Goal: Use online tool/utility: Use online tool/utility

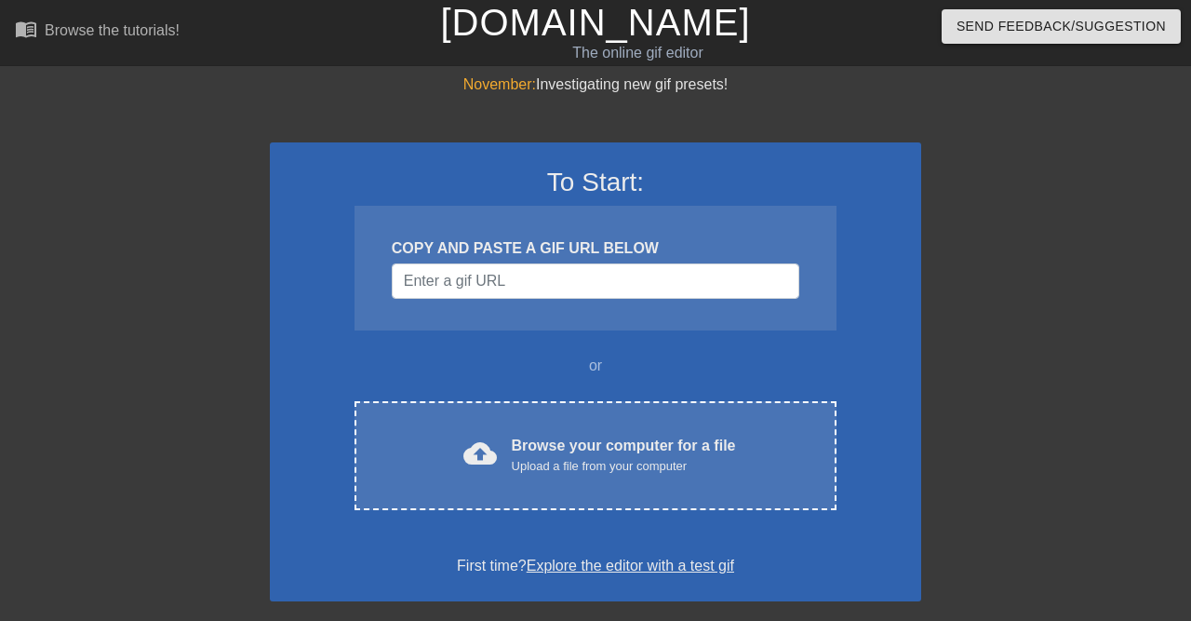
click at [526, 283] on input "Username" at bounding box center [596, 280] width 408 height 35
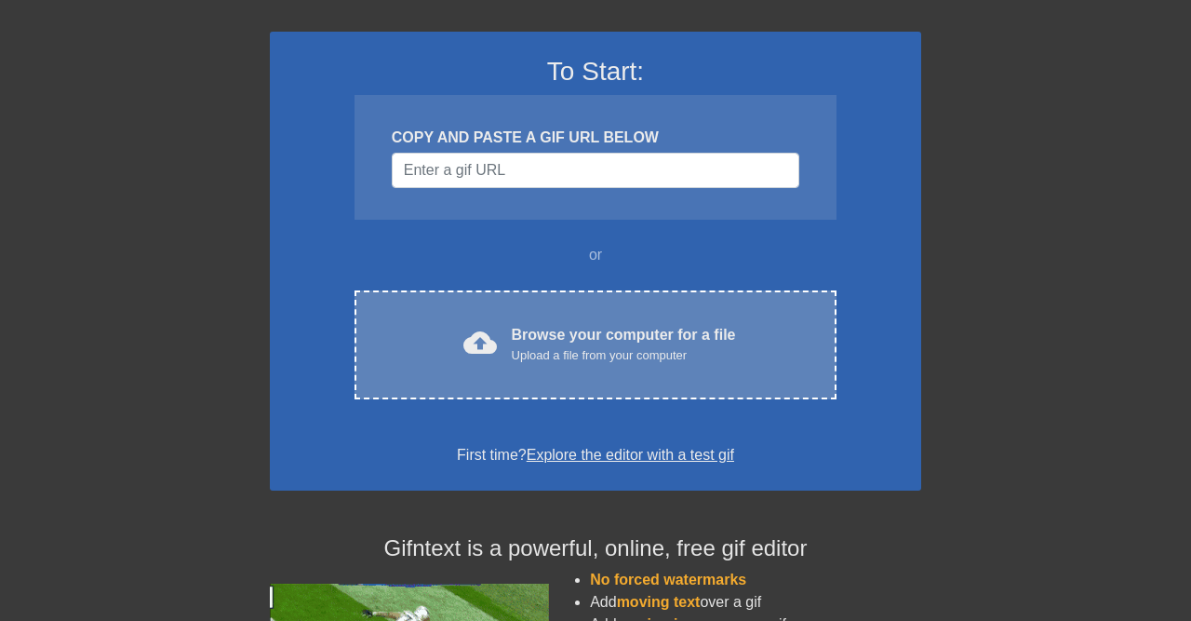
scroll to position [74, 0]
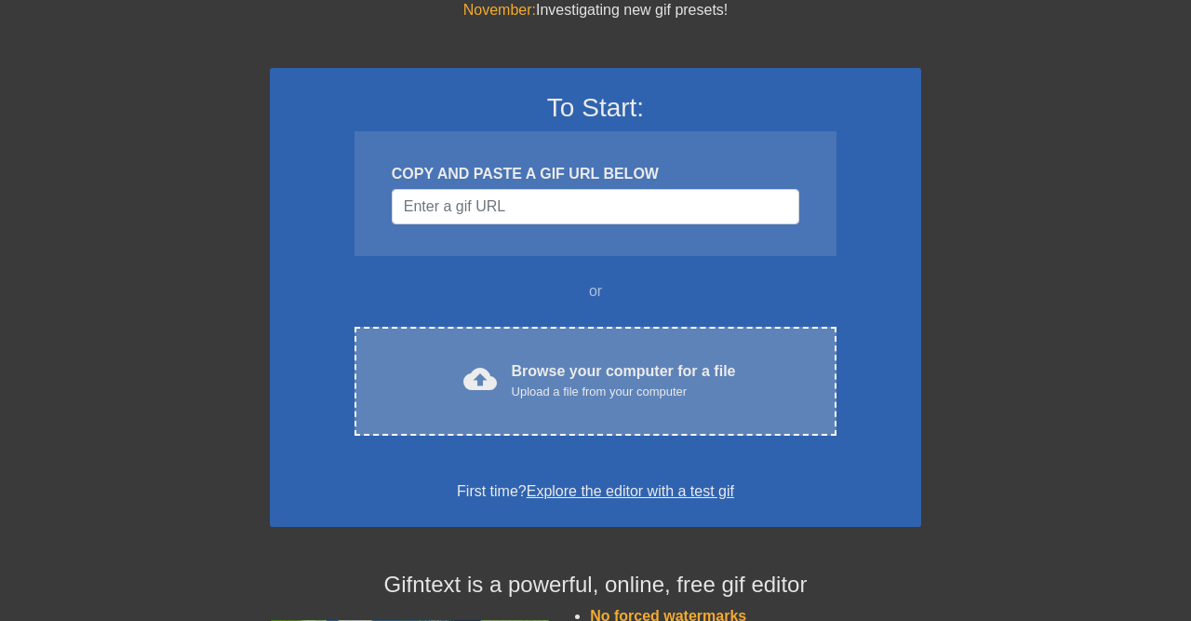
click at [597, 380] on div "Browse your computer for a file Upload a file from your computer" at bounding box center [624, 380] width 224 height 41
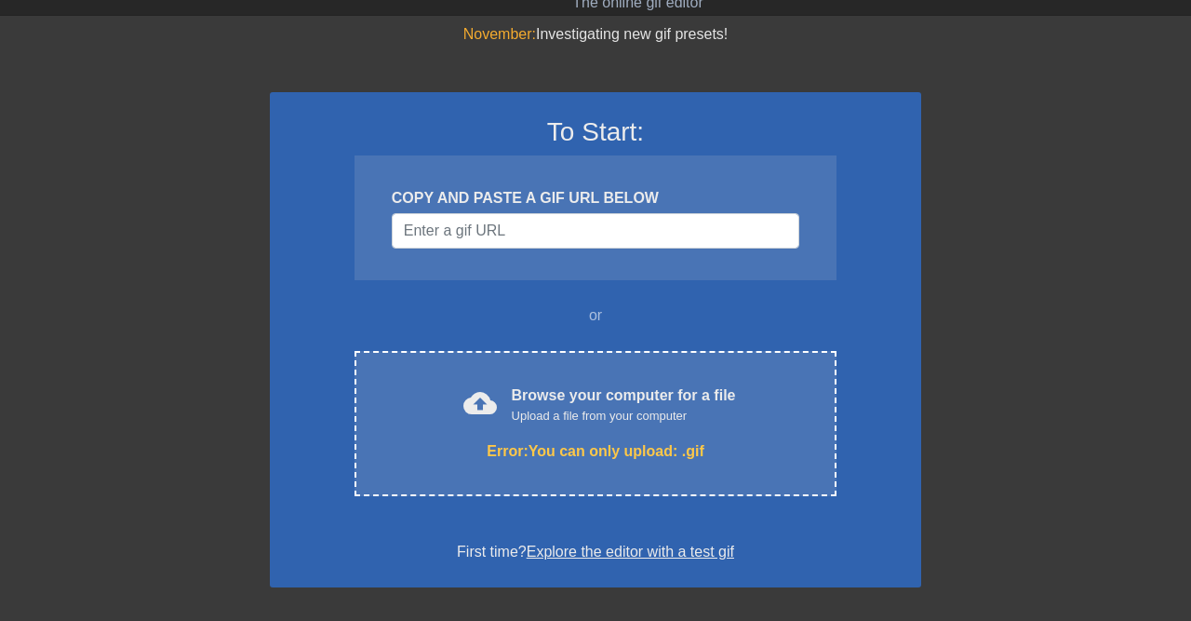
scroll to position [0, 0]
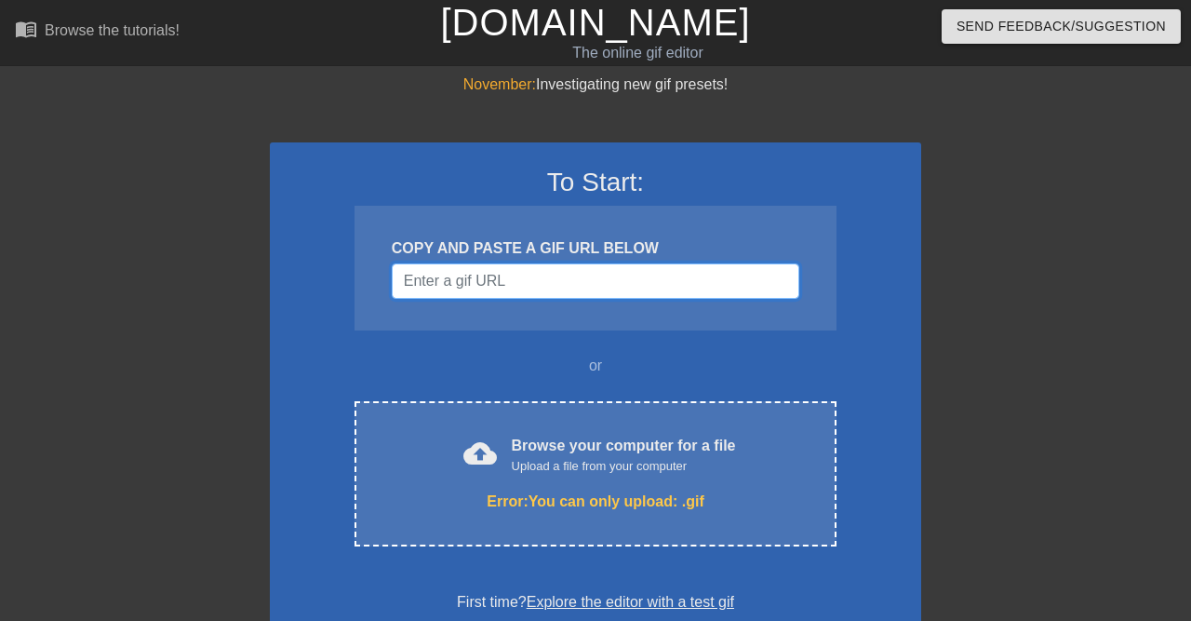
click at [493, 286] on input "Username" at bounding box center [596, 280] width 408 height 35
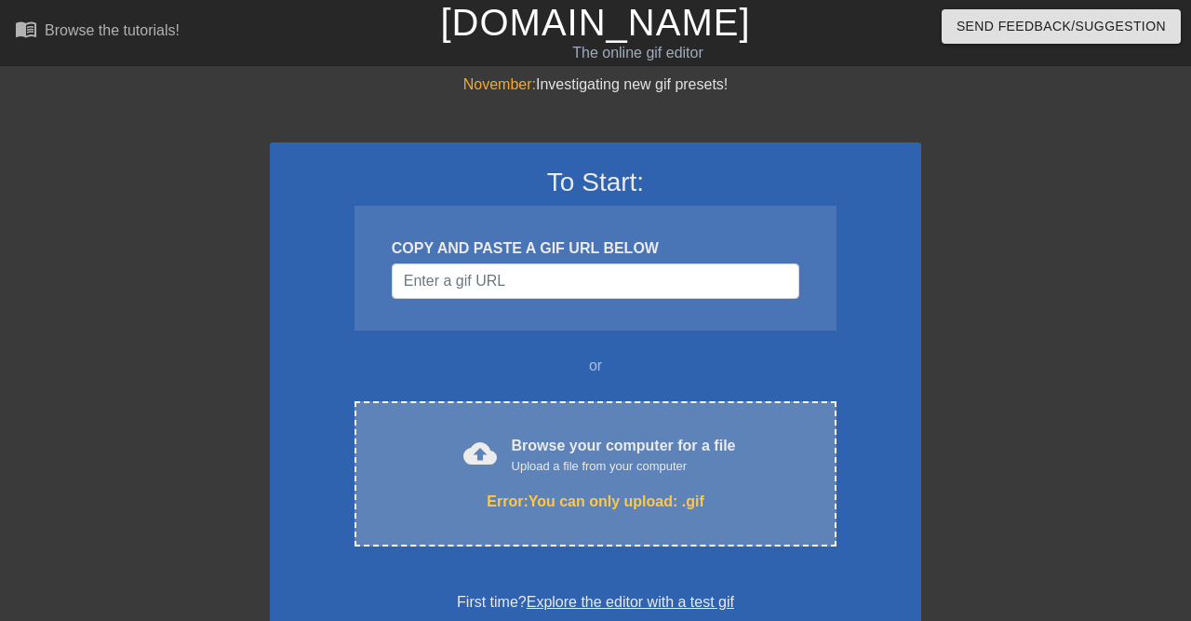
click at [557, 431] on div "cloud_upload Browse your computer for a file Upload a file from your computer E…" at bounding box center [596, 473] width 482 height 145
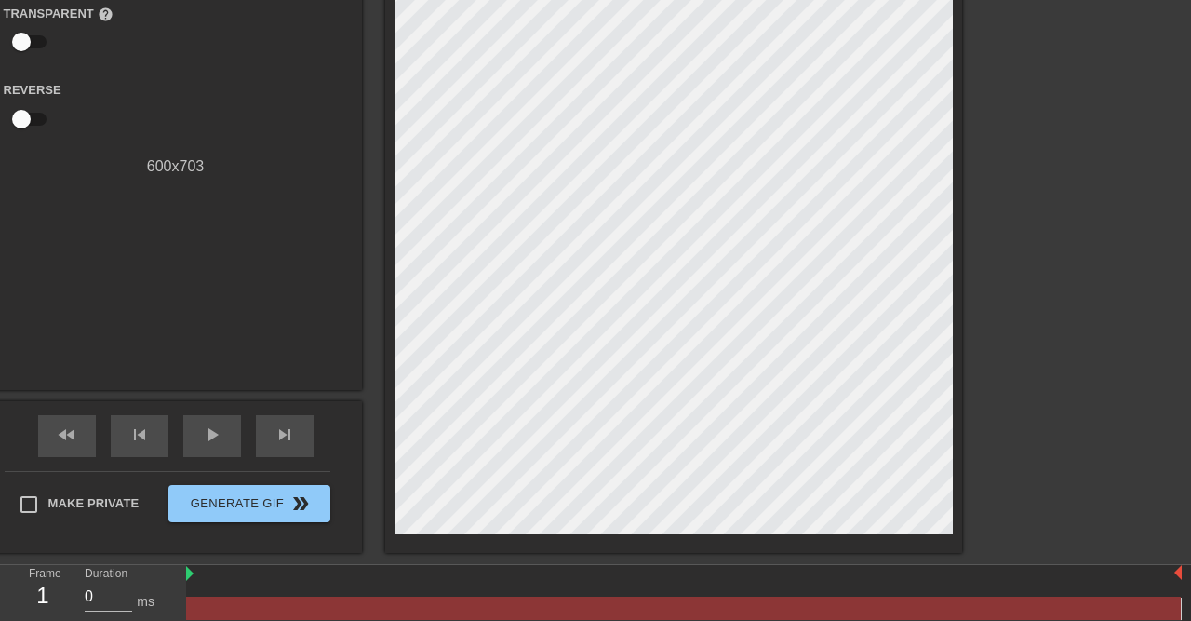
scroll to position [331, 0]
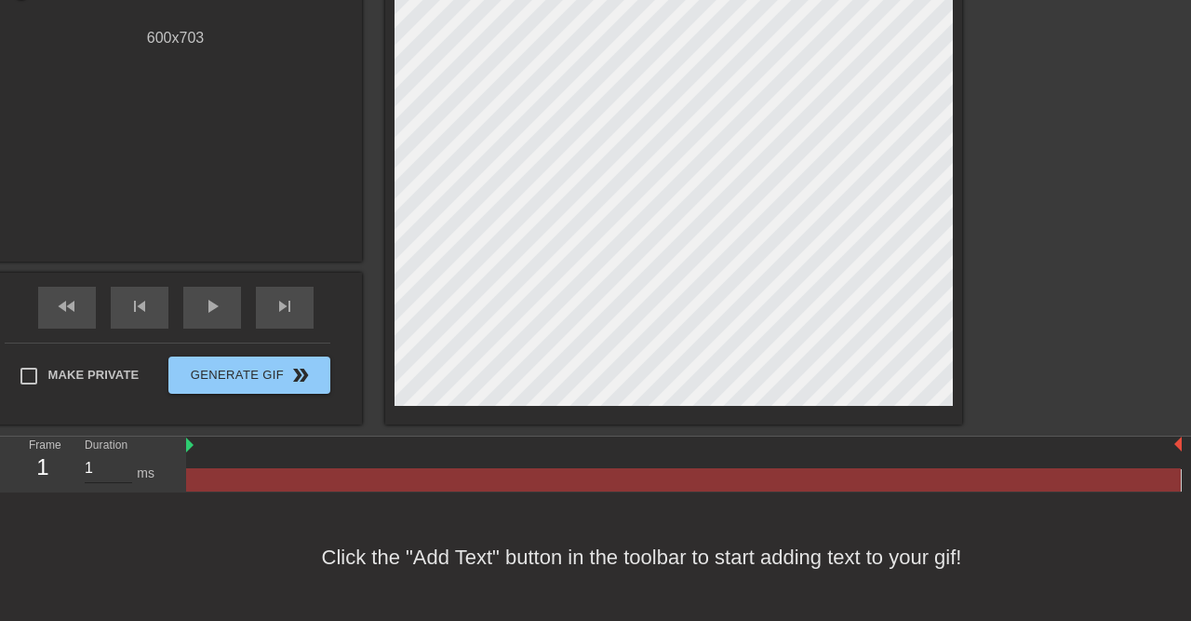
click at [122, 465] on input "1" at bounding box center [108, 468] width 47 height 30
drag, startPoint x: 122, startPoint y: 465, endPoint x: 103, endPoint y: 465, distance: 18.6
click at [103, 465] on input "1" at bounding box center [108, 468] width 47 height 30
click at [32, 474] on div "1" at bounding box center [43, 466] width 28 height 33
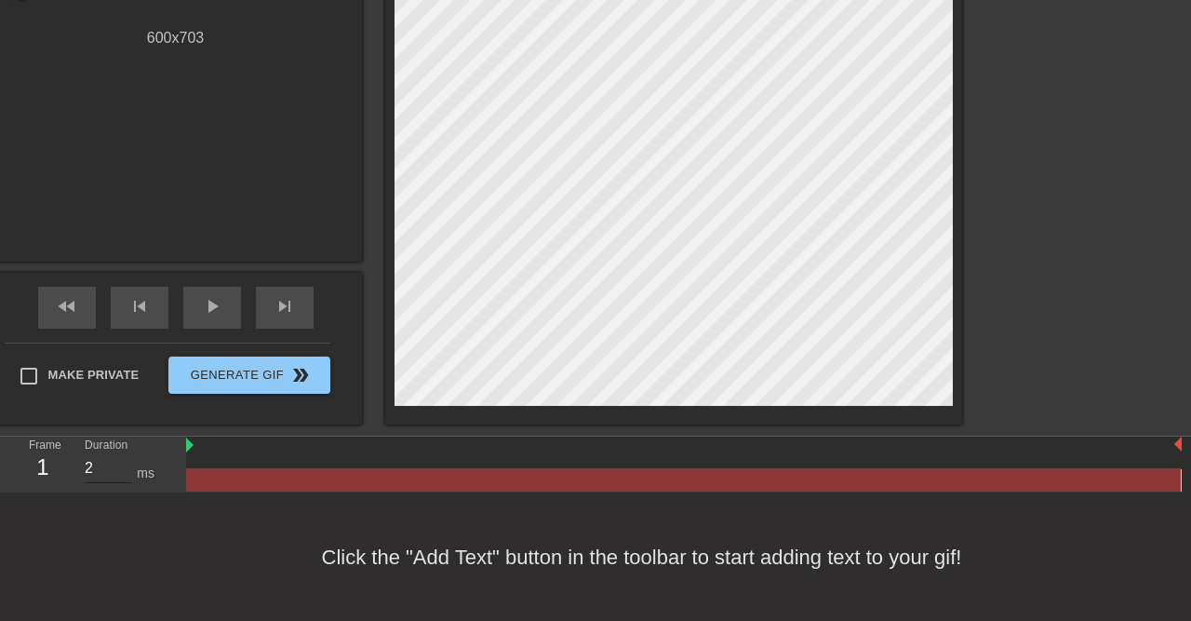
click at [126, 466] on input "2" at bounding box center [108, 468] width 47 height 30
click at [107, 462] on input "2" at bounding box center [108, 468] width 47 height 30
click at [118, 461] on input "3" at bounding box center [108, 468] width 47 height 30
click at [118, 461] on input "4" at bounding box center [108, 468] width 47 height 30
click at [118, 461] on input "5" at bounding box center [108, 468] width 47 height 30
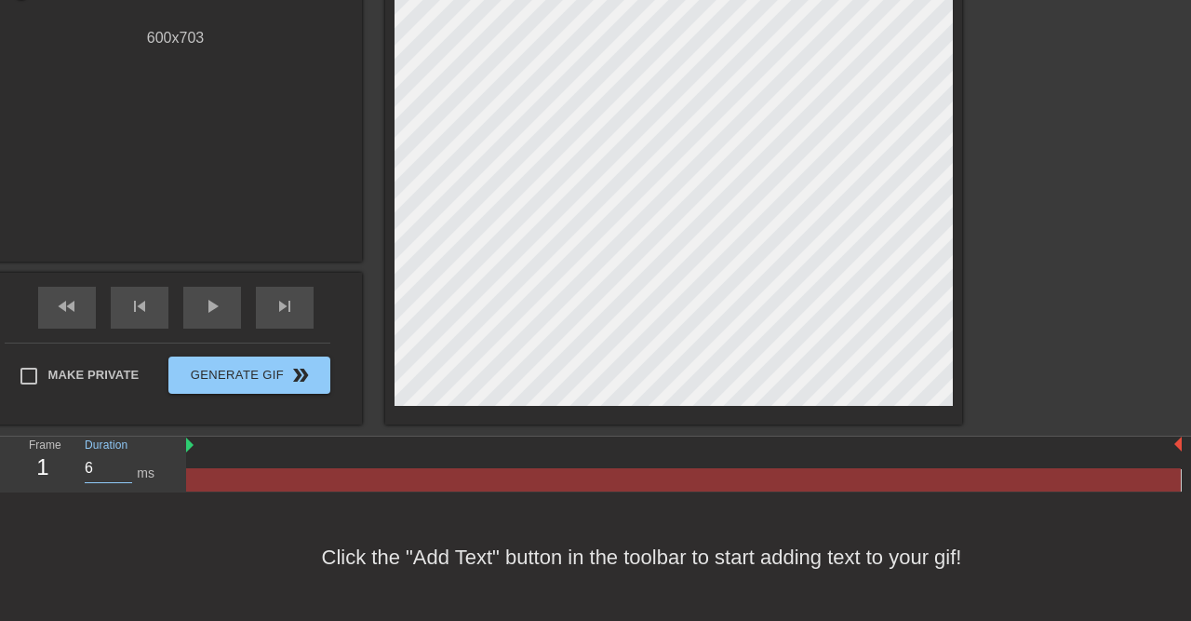
click at [118, 461] on input "6" at bounding box center [108, 468] width 47 height 30
click at [118, 461] on input "7" at bounding box center [108, 468] width 47 height 30
click at [118, 461] on input "8" at bounding box center [108, 468] width 47 height 30
click at [118, 461] on input "9" at bounding box center [108, 468] width 47 height 30
click at [118, 461] on input "10" at bounding box center [108, 468] width 47 height 30
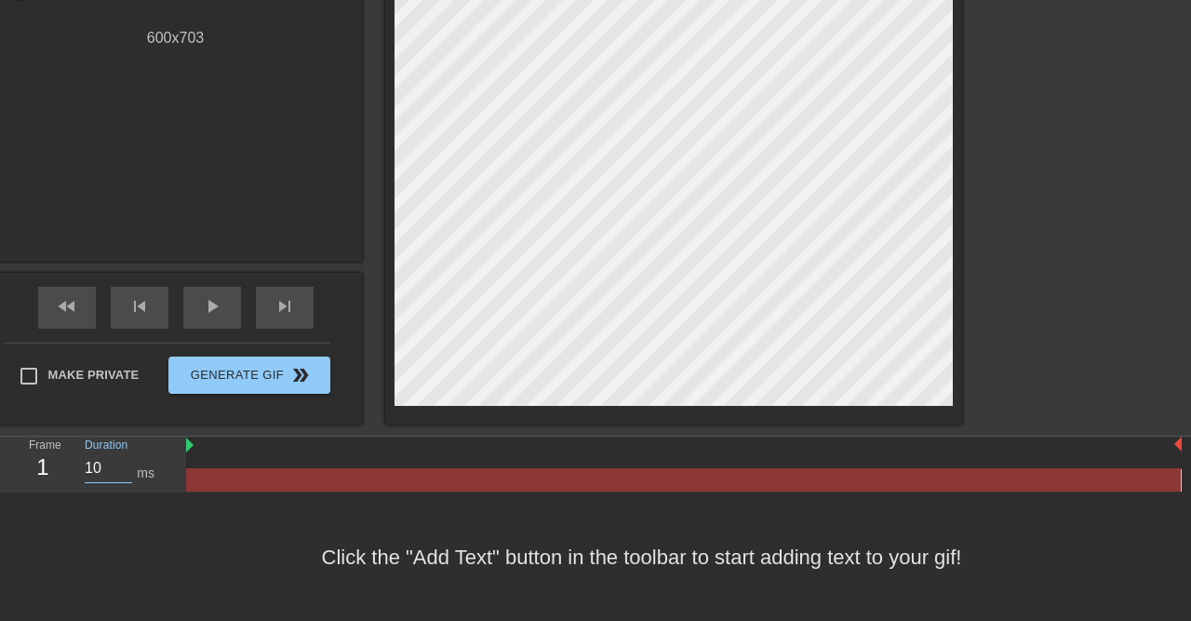
drag, startPoint x: 103, startPoint y: 472, endPoint x: 36, endPoint y: 455, distance: 69.1
click at [85, 455] on input "10" at bounding box center [108, 468] width 47 height 30
click at [141, 465] on div "ms" at bounding box center [146, 473] width 18 height 20
click at [144, 481] on div "ms" at bounding box center [146, 473] width 18 height 20
drag, startPoint x: 103, startPoint y: 464, endPoint x: 47, endPoint y: 464, distance: 55.8
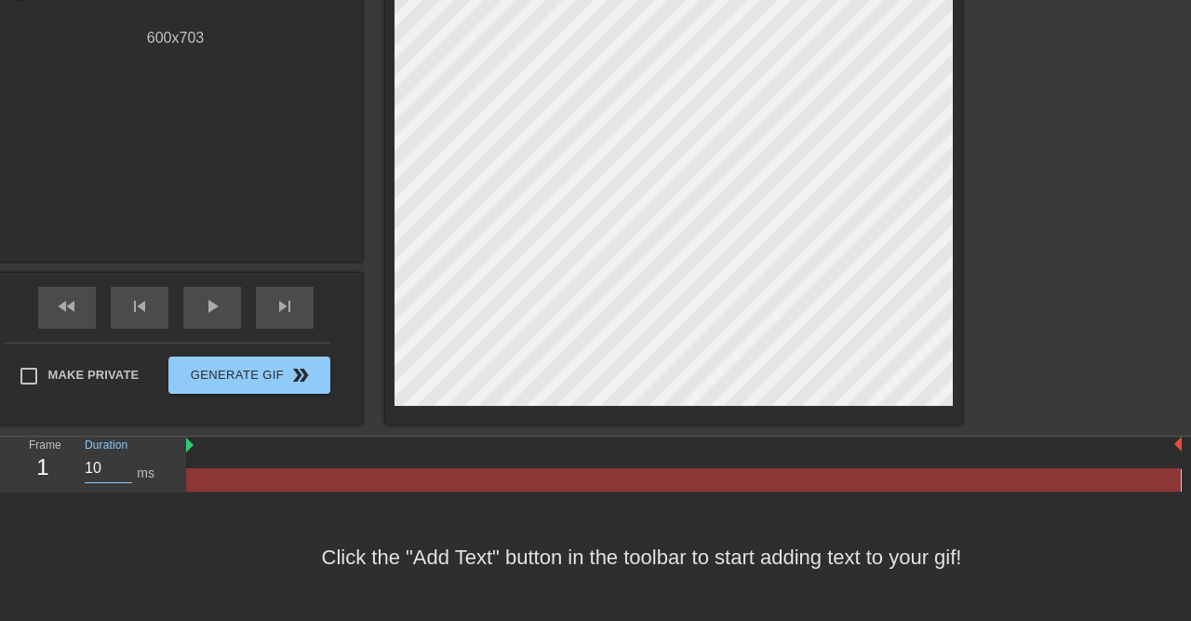
click at [85, 464] on input "10" at bounding box center [108, 468] width 47 height 30
drag, startPoint x: 107, startPoint y: 469, endPoint x: 8, endPoint y: 457, distance: 99.4
click at [85, 457] on input "100" at bounding box center [108, 468] width 47 height 30
click at [122, 462] on input "1" at bounding box center [108, 468] width 47 height 30
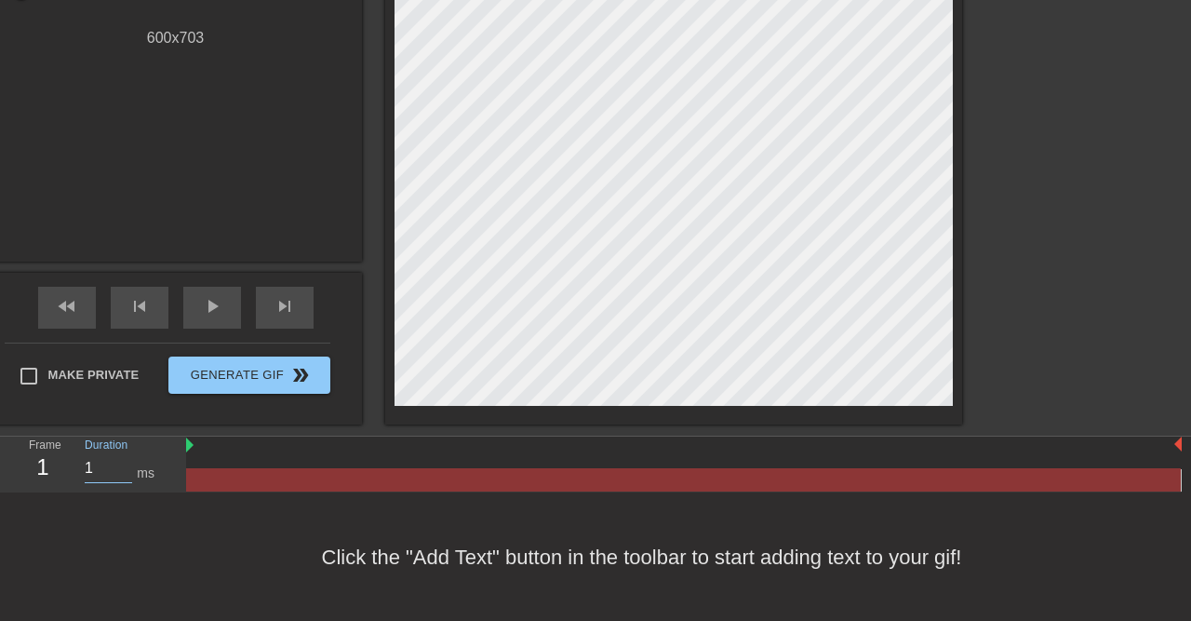
click at [127, 457] on input "1" at bounding box center [108, 468] width 47 height 30
click at [123, 467] on input "0" at bounding box center [108, 468] width 47 height 30
click at [123, 467] on input "-1" at bounding box center [108, 468] width 47 height 30
click at [120, 472] on input "-2" at bounding box center [108, 468] width 47 height 30
click at [120, 472] on input "-6" at bounding box center [108, 468] width 47 height 30
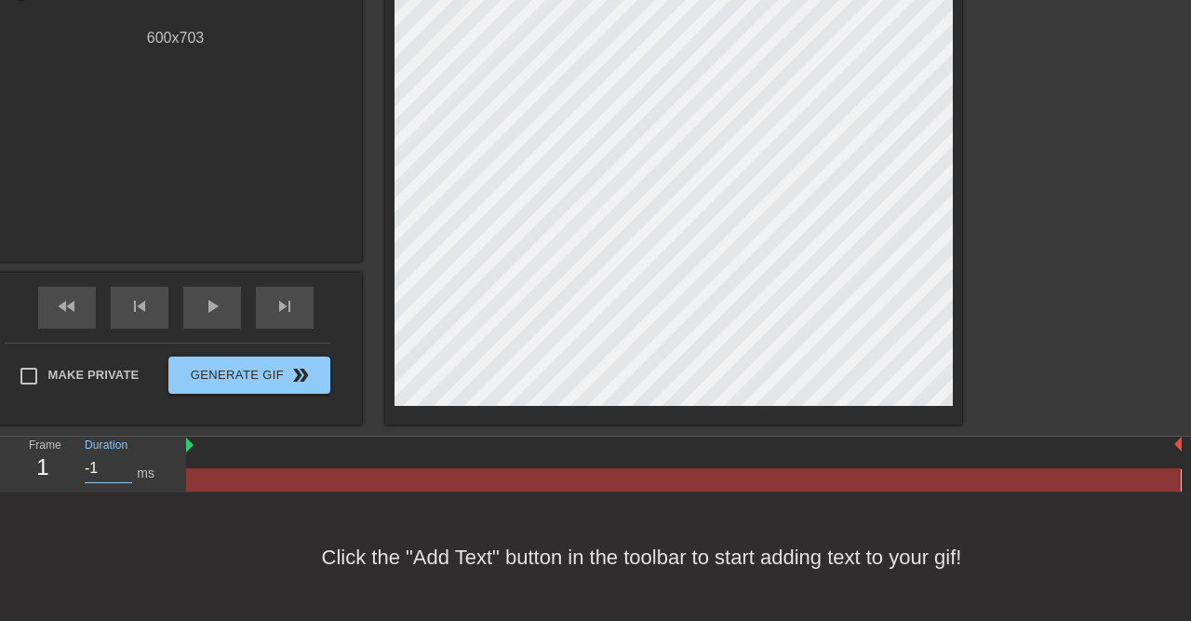
click at [121, 459] on input "-1" at bounding box center [108, 468] width 47 height 30
click at [121, 459] on input "155" at bounding box center [108, 468] width 47 height 30
click at [90, 465] on input "155" at bounding box center [108, 468] width 47 height 30
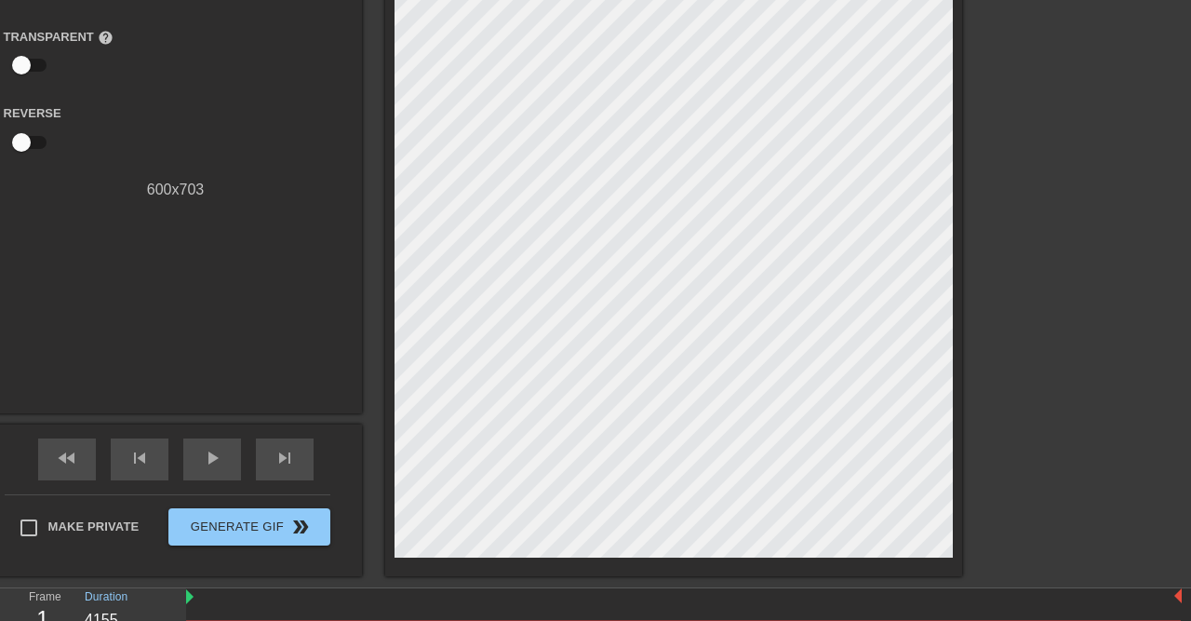
scroll to position [331, 0]
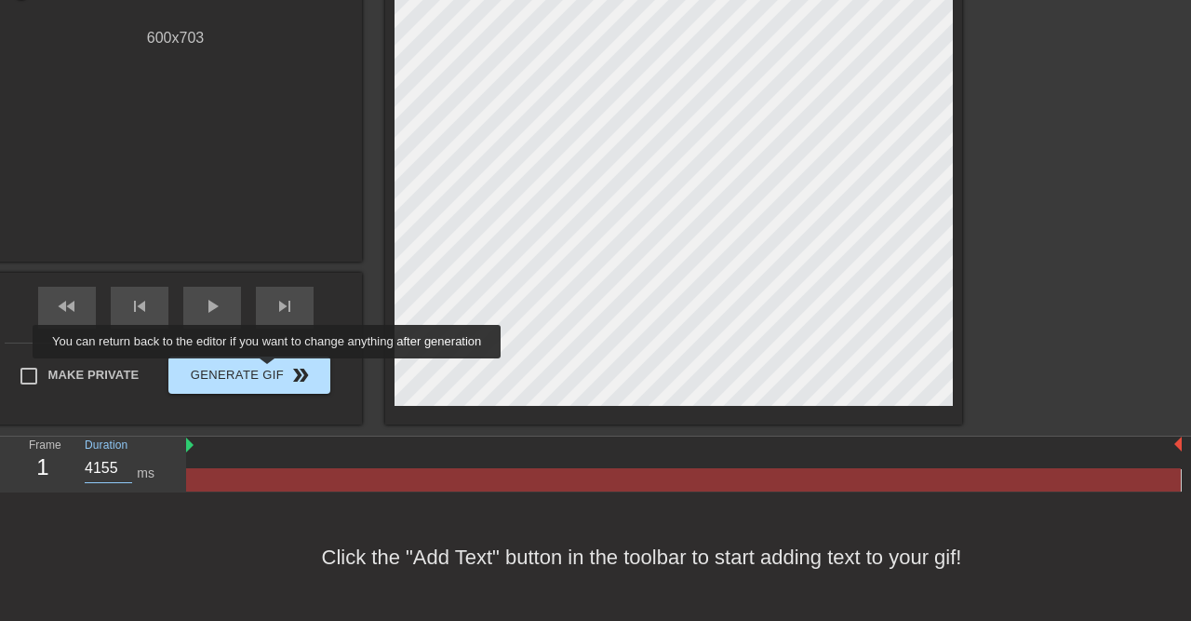
type input "4155"
click at [269, 371] on span "Generate Gif double_arrow" at bounding box center [249, 375] width 146 height 22
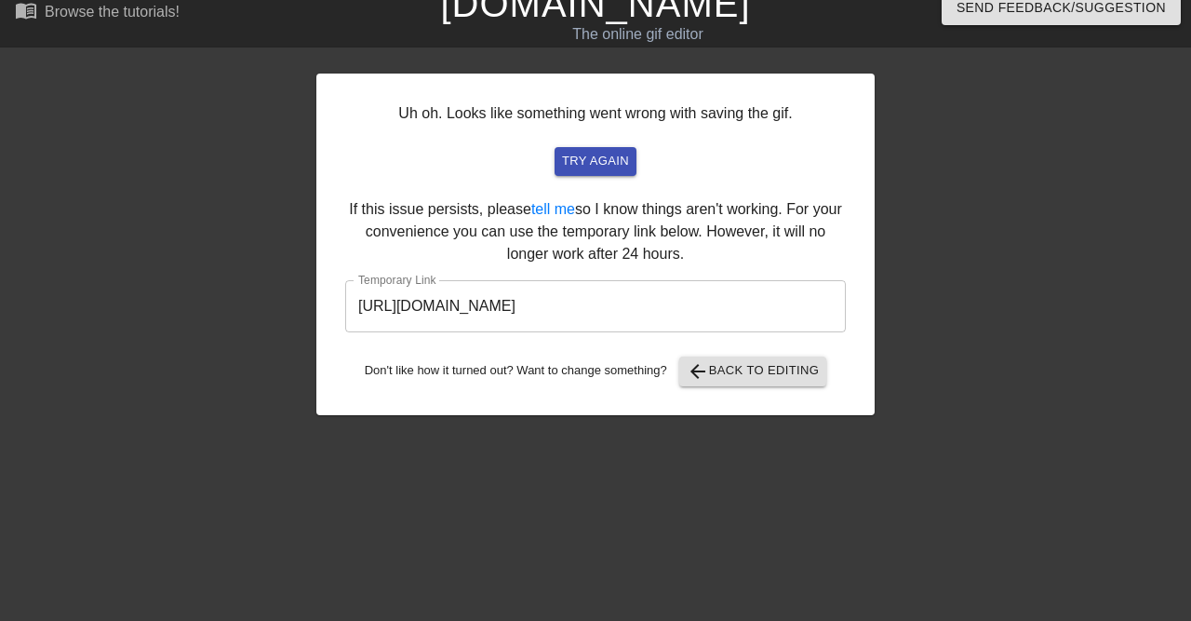
scroll to position [0, 0]
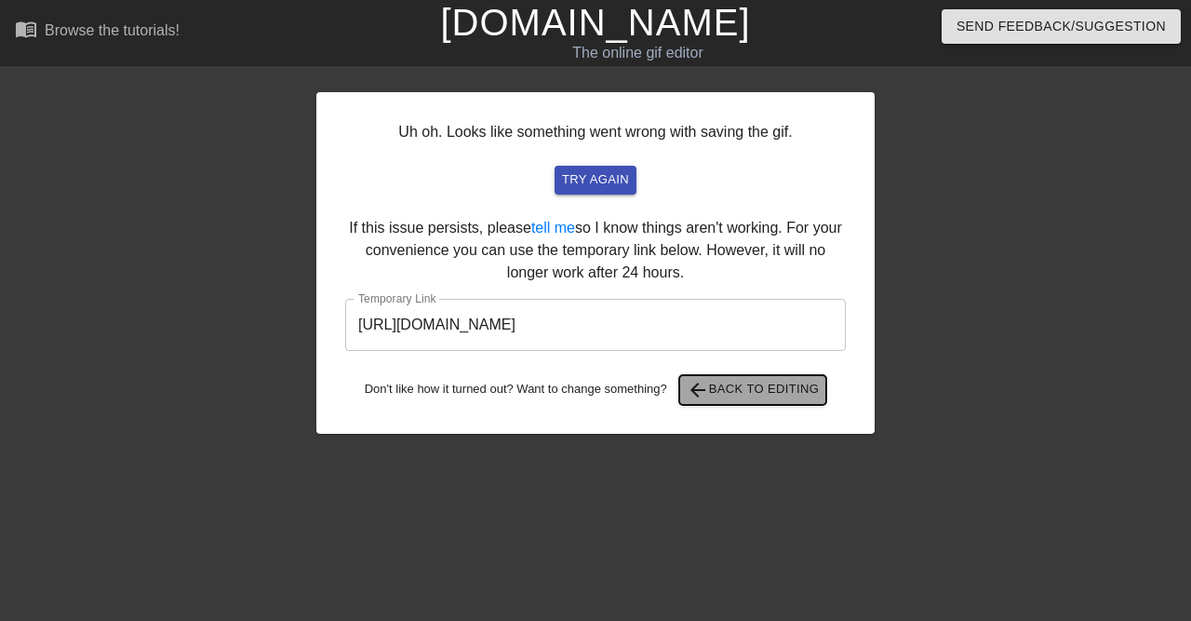
click at [738, 395] on span "arrow_back Back to Editing" at bounding box center [753, 390] width 133 height 22
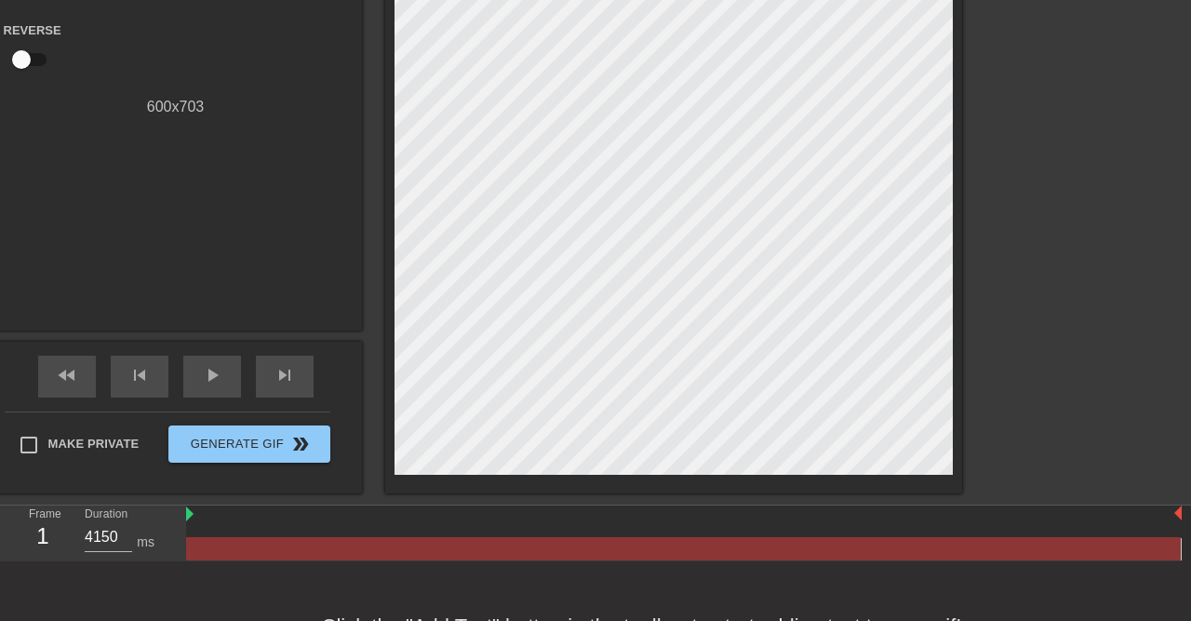
scroll to position [331, 0]
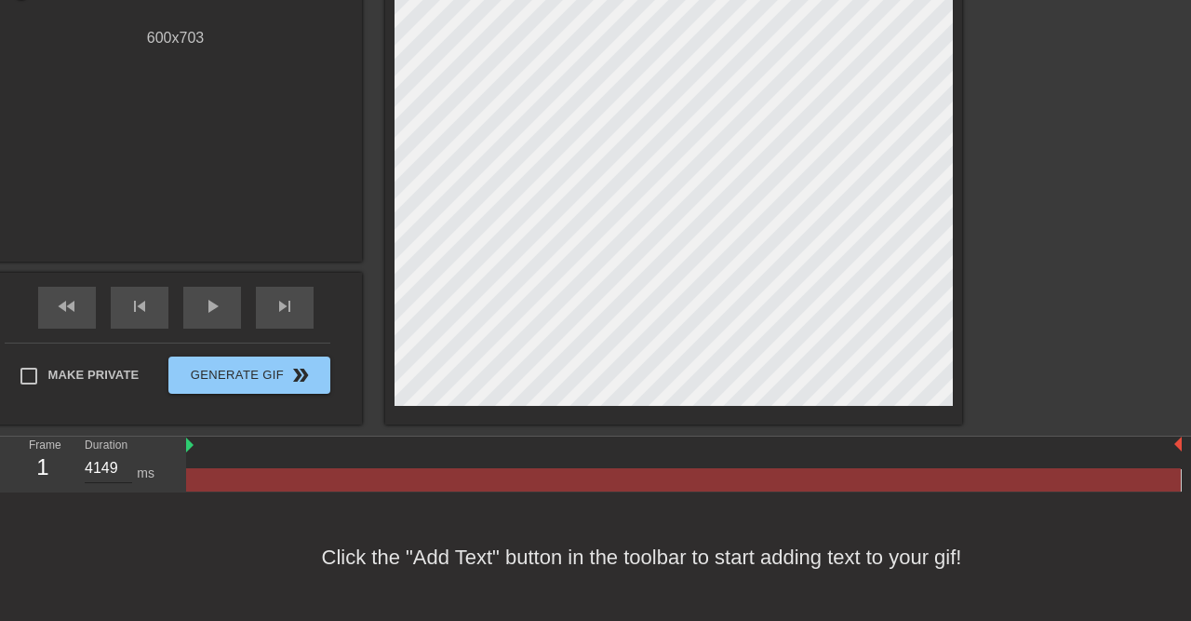
click at [121, 468] on input "4149" at bounding box center [108, 468] width 47 height 30
click at [121, 468] on input "4148" at bounding box center [108, 468] width 47 height 30
click at [121, 468] on input "4147" at bounding box center [108, 468] width 47 height 30
click at [121, 468] on input "4146" at bounding box center [108, 468] width 47 height 30
click at [121, 468] on input "4145" at bounding box center [108, 468] width 47 height 30
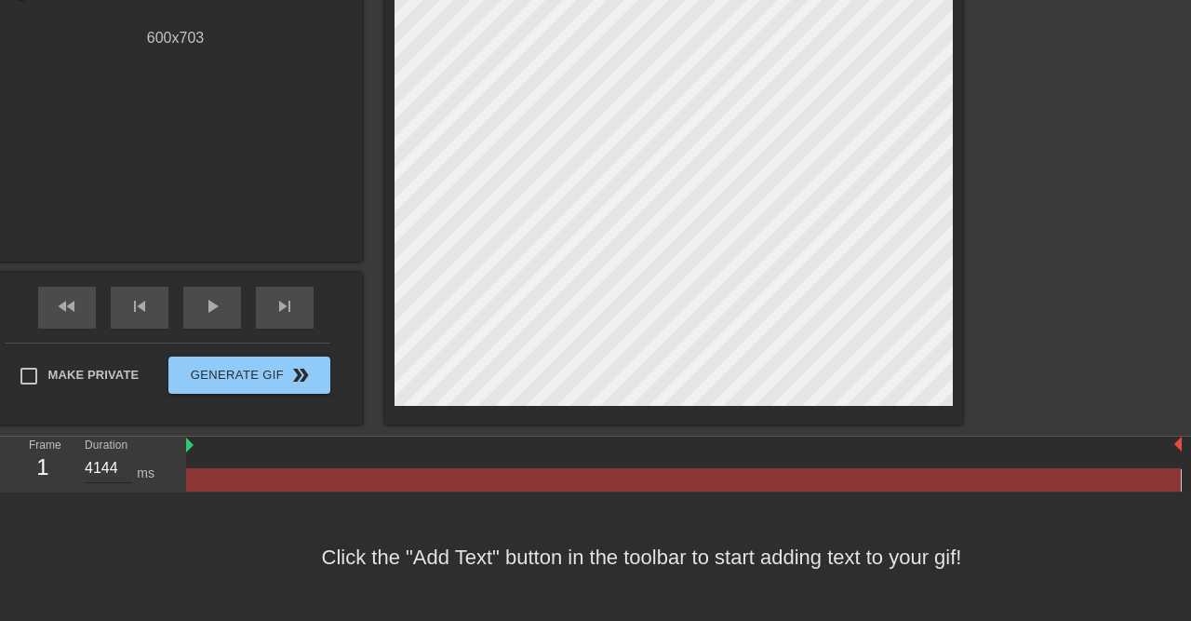
click at [121, 468] on input "4144" at bounding box center [108, 468] width 47 height 30
click at [121, 468] on input "4143" at bounding box center [108, 468] width 47 height 30
click at [121, 468] on input "4142" at bounding box center [108, 468] width 47 height 30
click at [121, 468] on input "4141" at bounding box center [108, 468] width 47 height 30
click at [121, 468] on input "4140" at bounding box center [108, 468] width 47 height 30
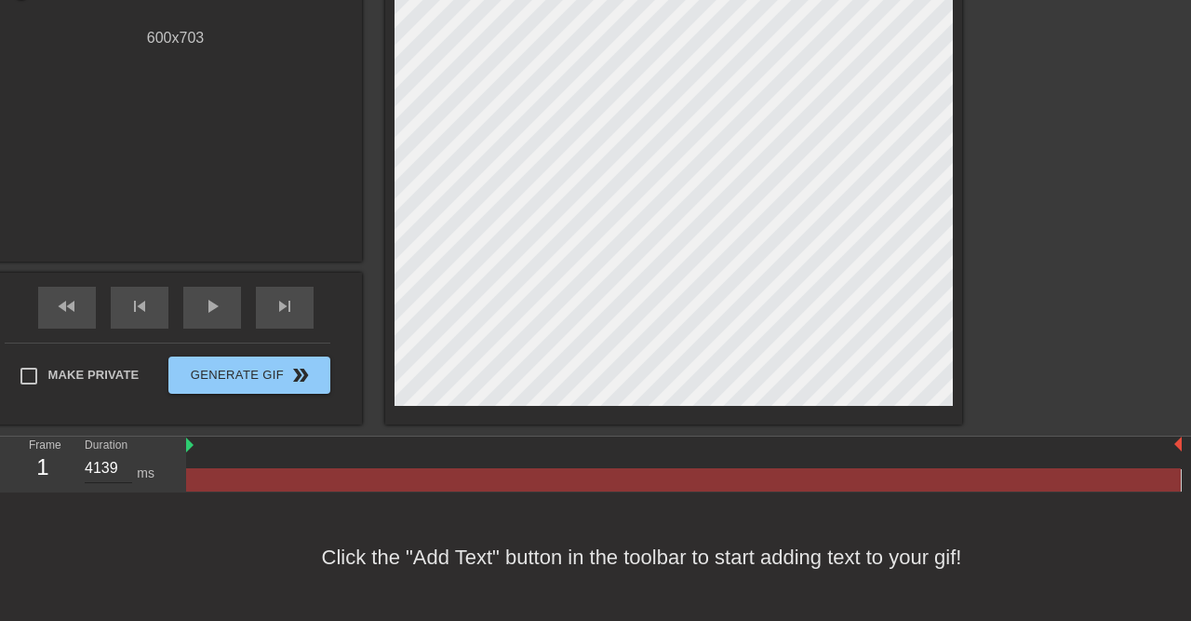
click at [121, 468] on input "4139" at bounding box center [108, 468] width 47 height 30
click at [121, 468] on input "4138" at bounding box center [108, 468] width 47 height 30
click at [121, 468] on input "4137" at bounding box center [108, 468] width 47 height 30
click at [121, 468] on input "4136" at bounding box center [108, 468] width 47 height 30
type input "4135"
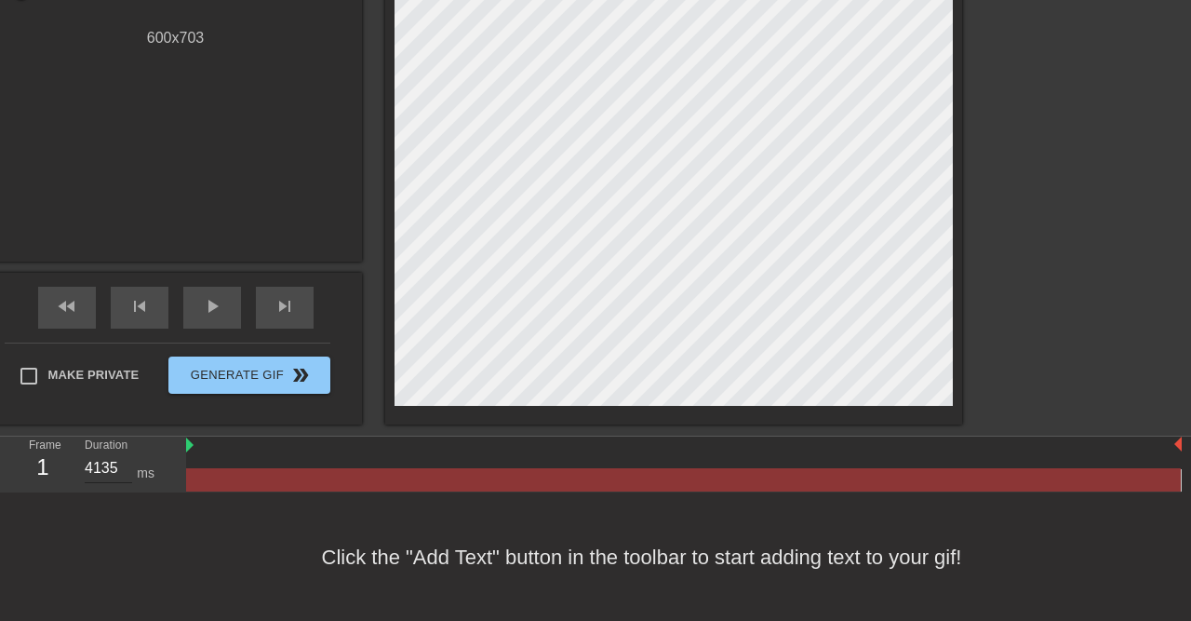
click at [121, 468] on input "4135" at bounding box center [108, 468] width 47 height 30
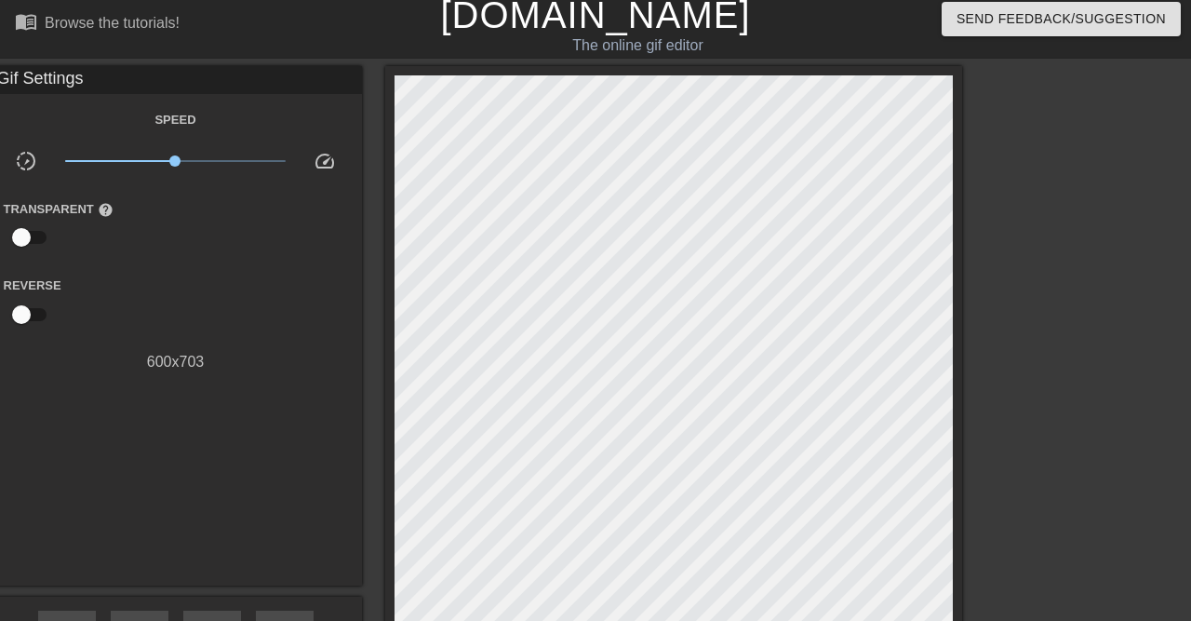
scroll to position [7, 0]
click at [180, 368] on div "600 x 703" at bounding box center [176, 363] width 372 height 22
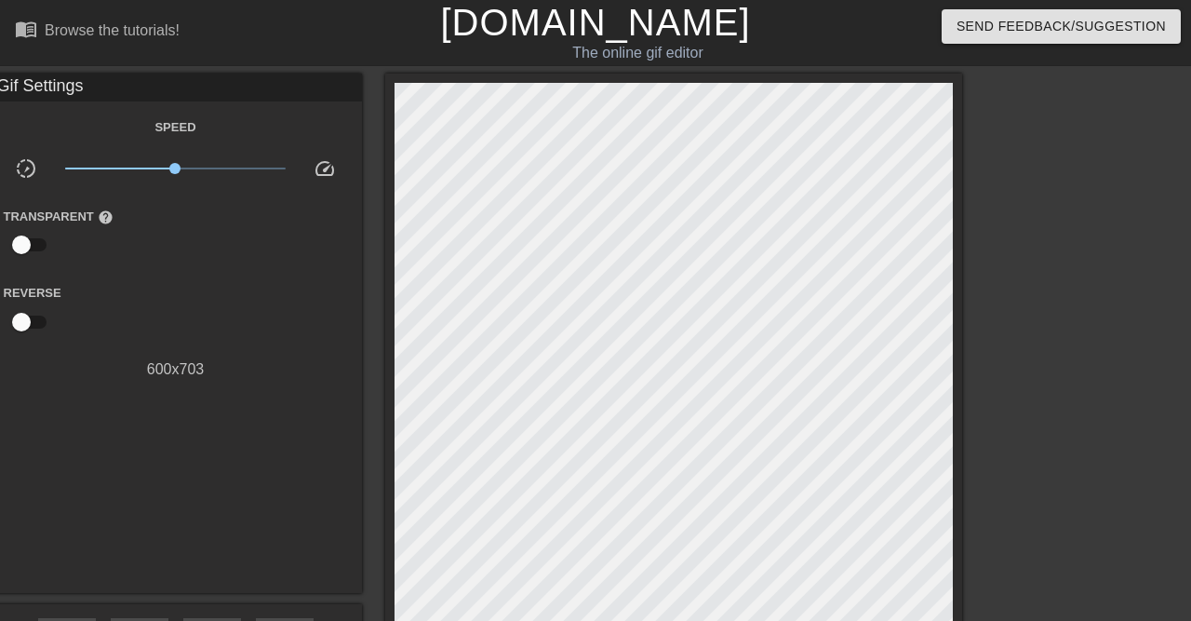
scroll to position [331, 0]
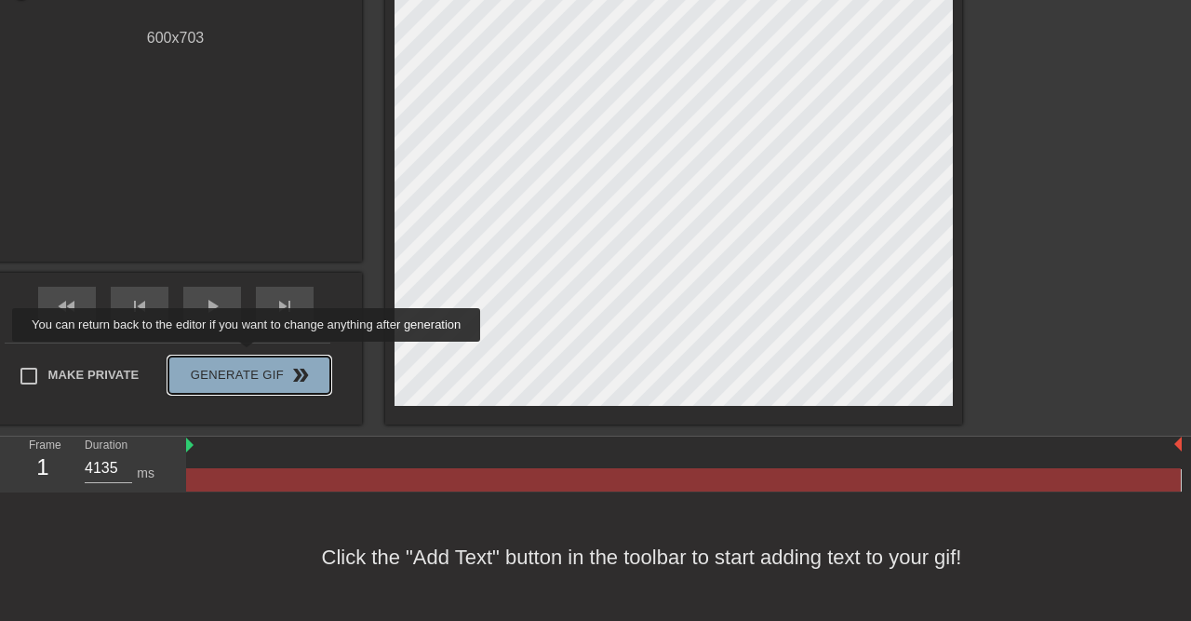
click at [248, 356] on button "Generate Gif double_arrow" at bounding box center [248, 374] width 161 height 37
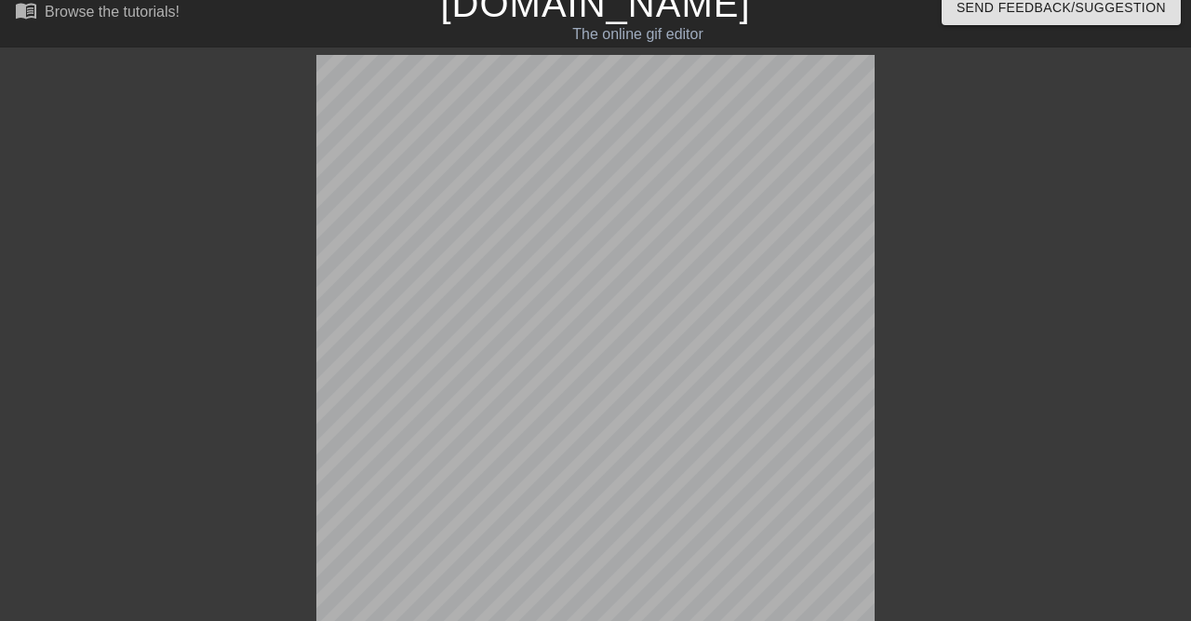
click at [239, 374] on div at bounding box center [154, 334] width 279 height 558
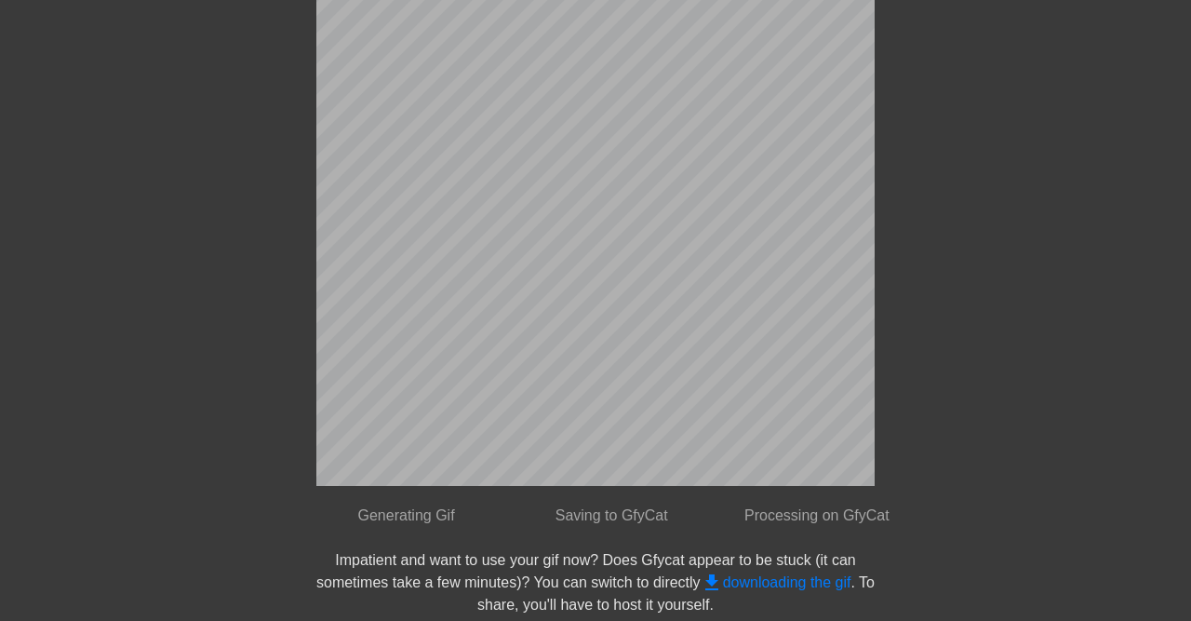
scroll to position [19, 0]
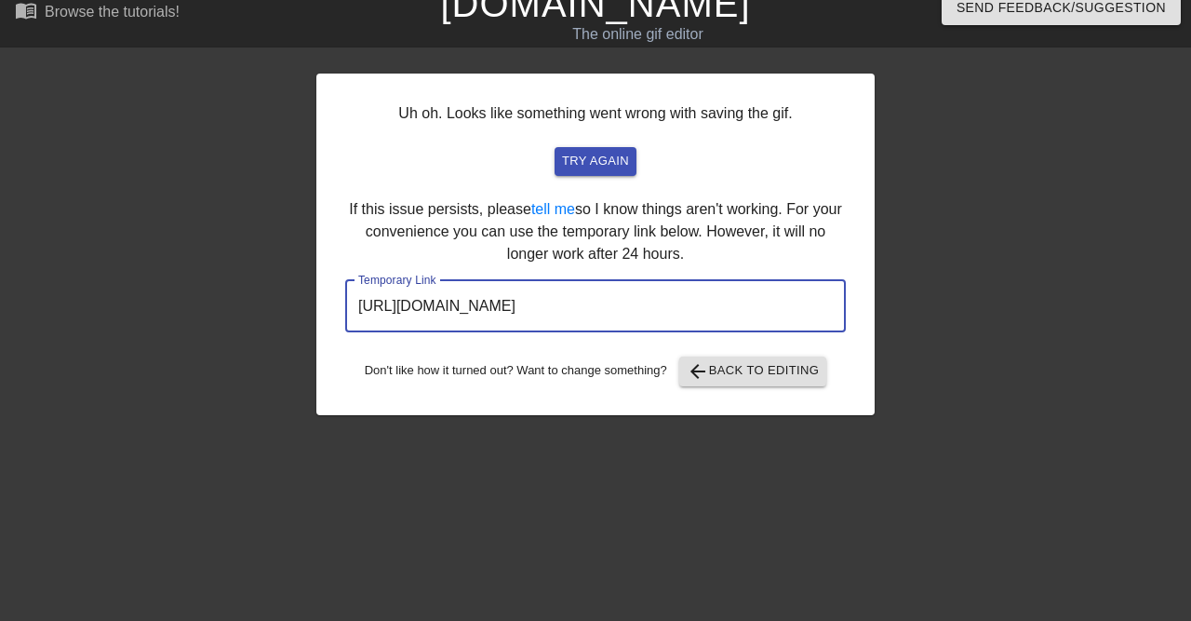
click at [654, 309] on input "[URL][DOMAIN_NAME]" at bounding box center [595, 306] width 501 height 52
click at [634, 300] on input "[URL][DOMAIN_NAME]" at bounding box center [595, 306] width 501 height 52
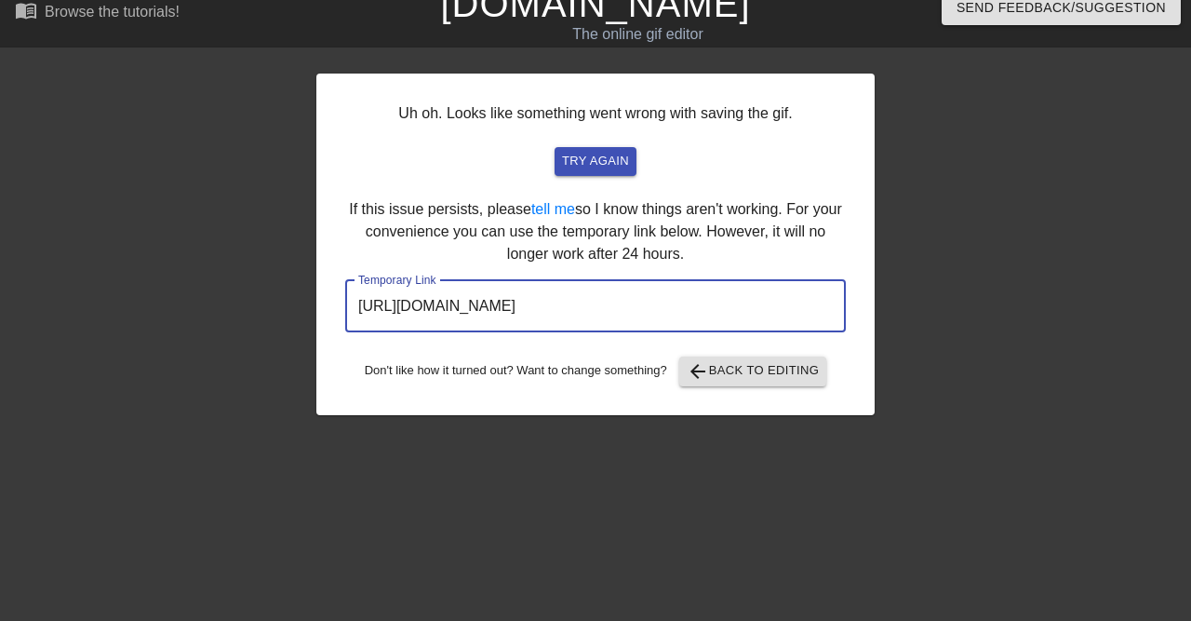
click at [634, 300] on input "[URL][DOMAIN_NAME]" at bounding box center [595, 306] width 501 height 52
